Goal: Task Accomplishment & Management: Manage account settings

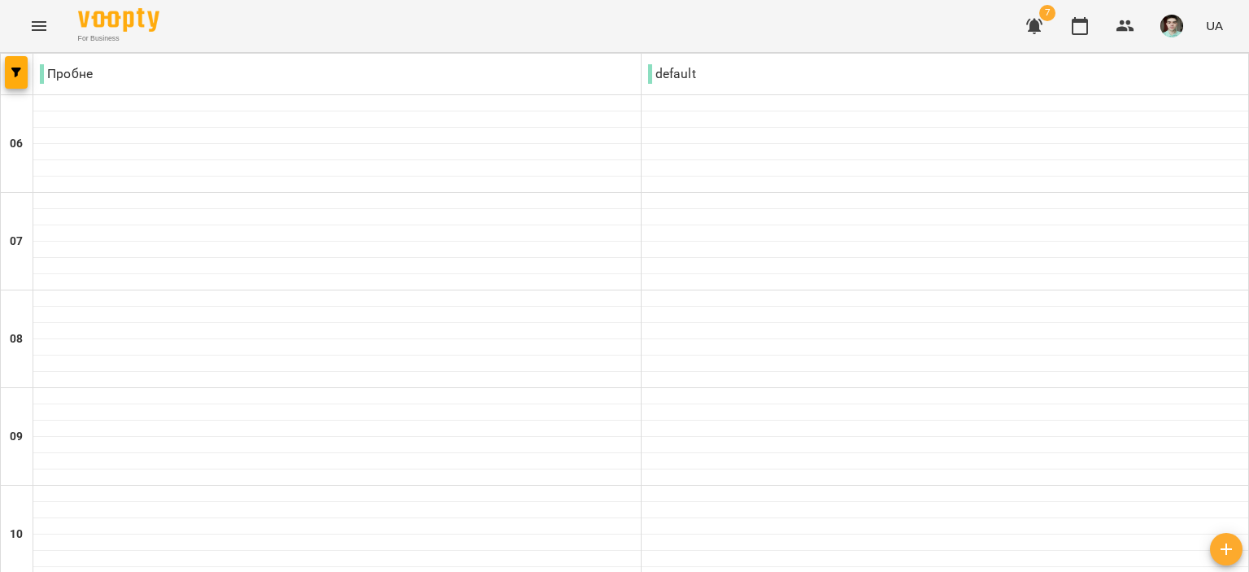
scroll to position [488, 0]
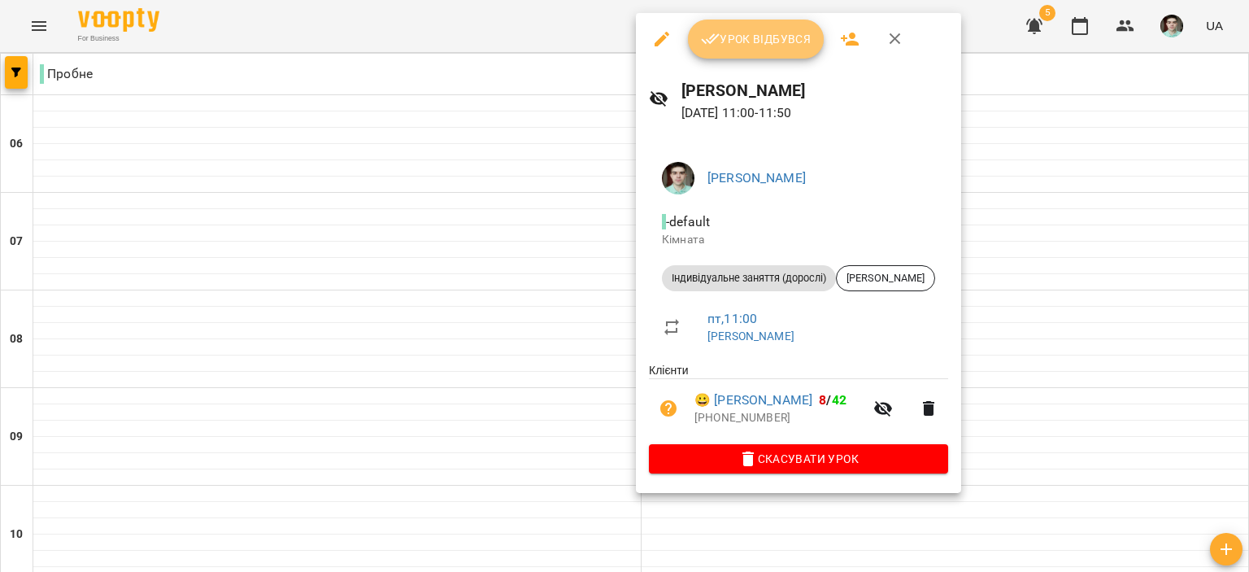
click at [750, 24] on button "Урок відбувся" at bounding box center [756, 39] width 137 height 39
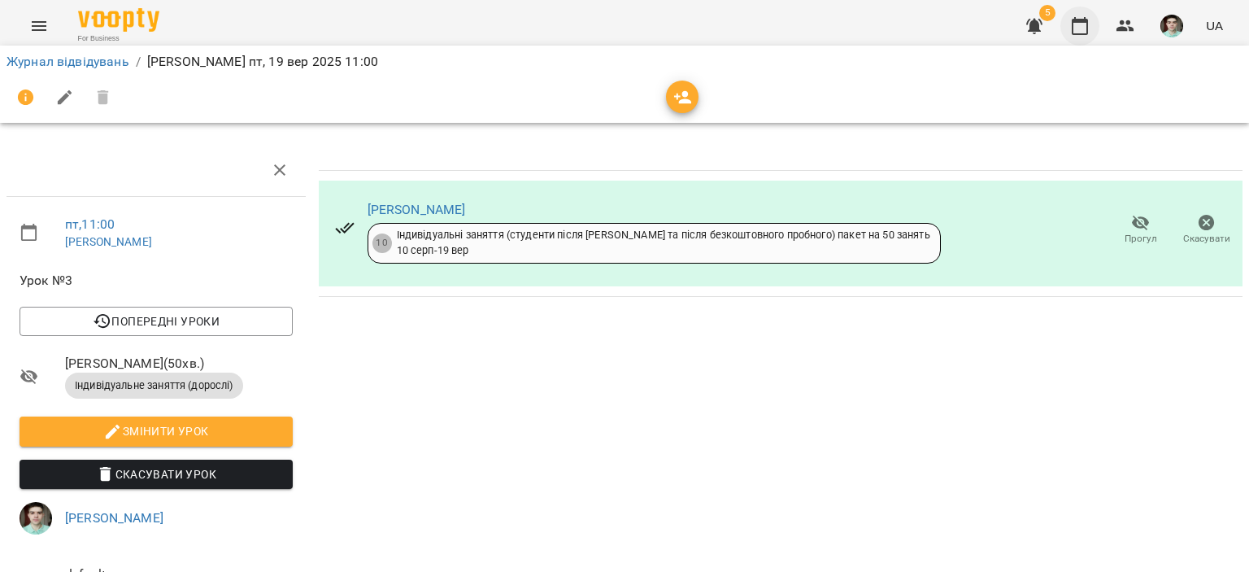
click at [1086, 35] on icon "button" at bounding box center [1080, 26] width 20 height 20
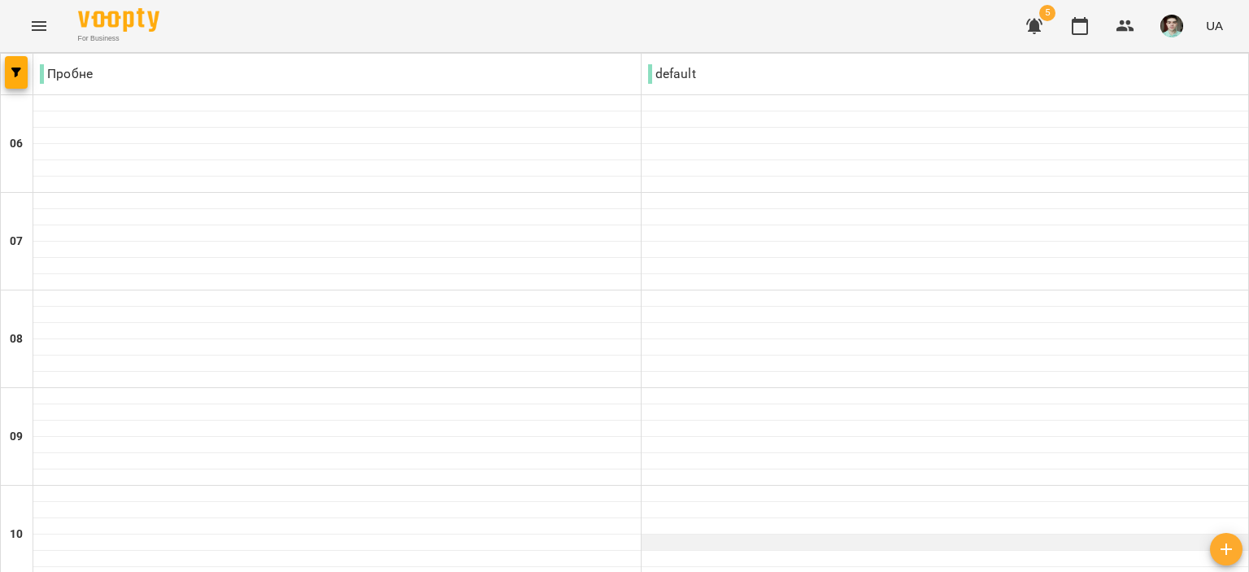
scroll to position [407, 0]
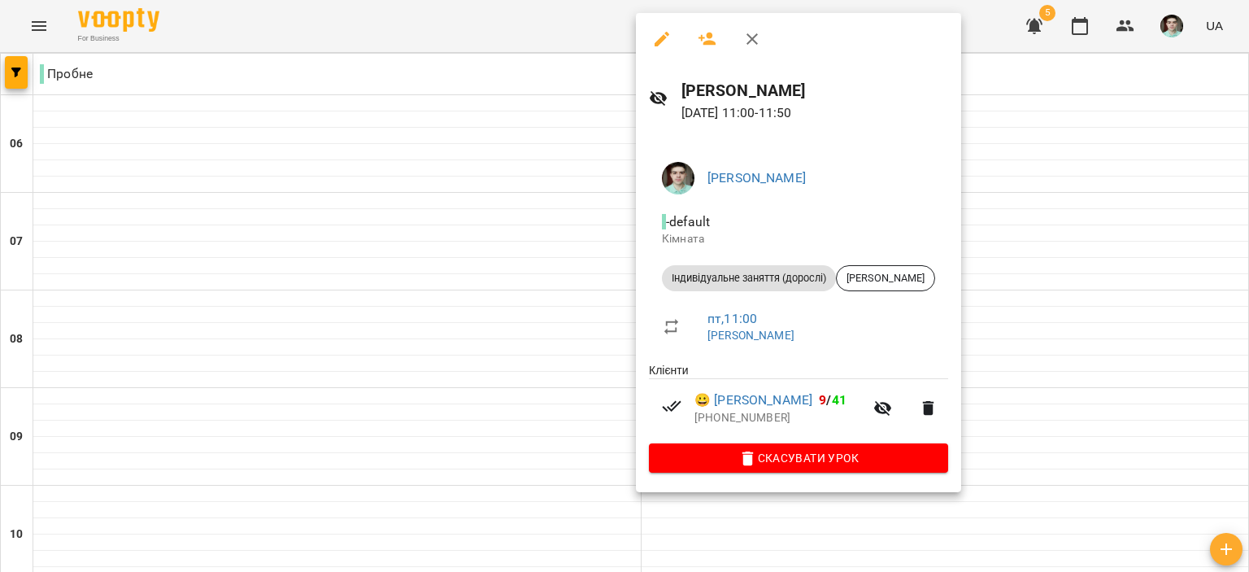
drag, startPoint x: 751, startPoint y: 36, endPoint x: 730, endPoint y: 25, distance: 23.6
click at [752, 36] on icon "button" at bounding box center [752, 39] width 20 height 20
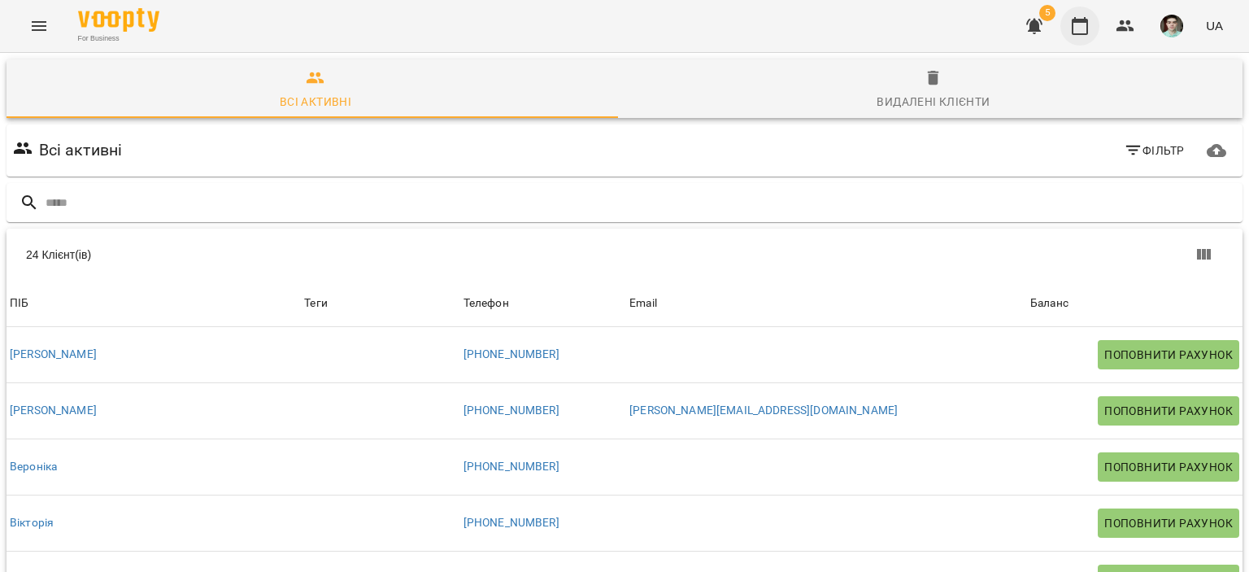
click at [1084, 32] on icon "button" at bounding box center [1080, 26] width 20 height 20
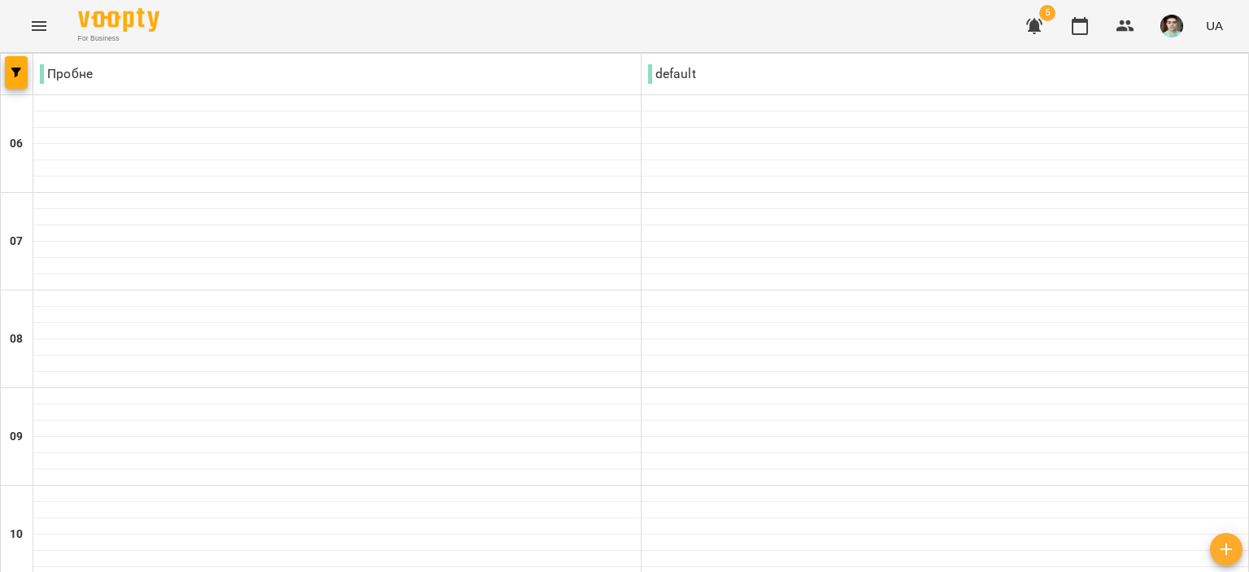
scroll to position [407, 0]
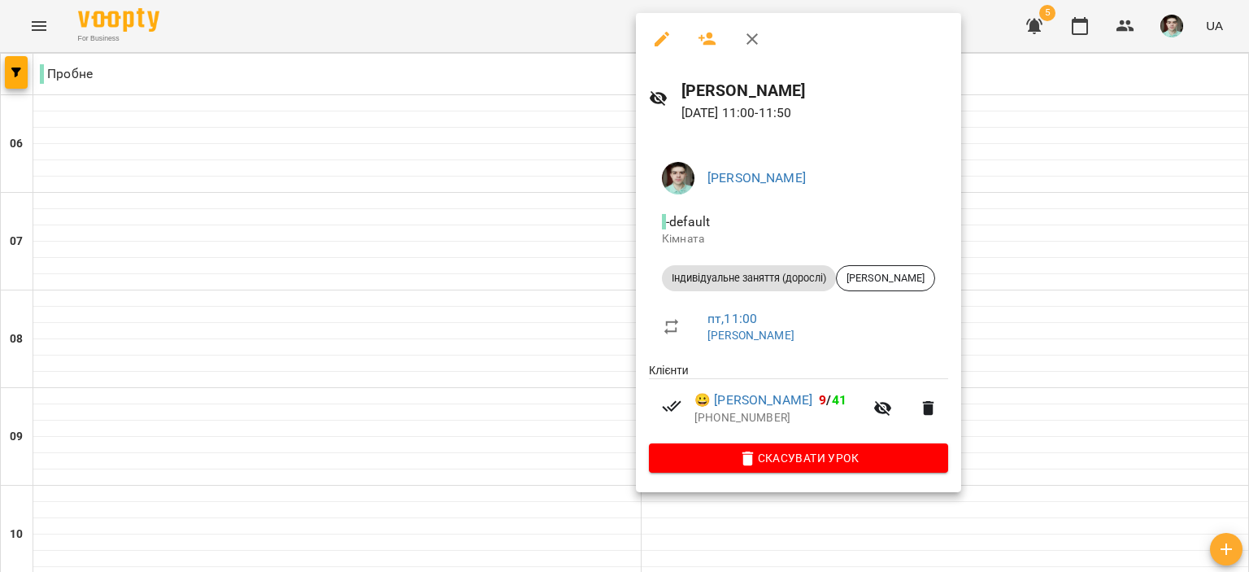
click at [747, 35] on icon "button" at bounding box center [752, 39] width 20 height 20
